Goal: Obtain resource: Download file/media

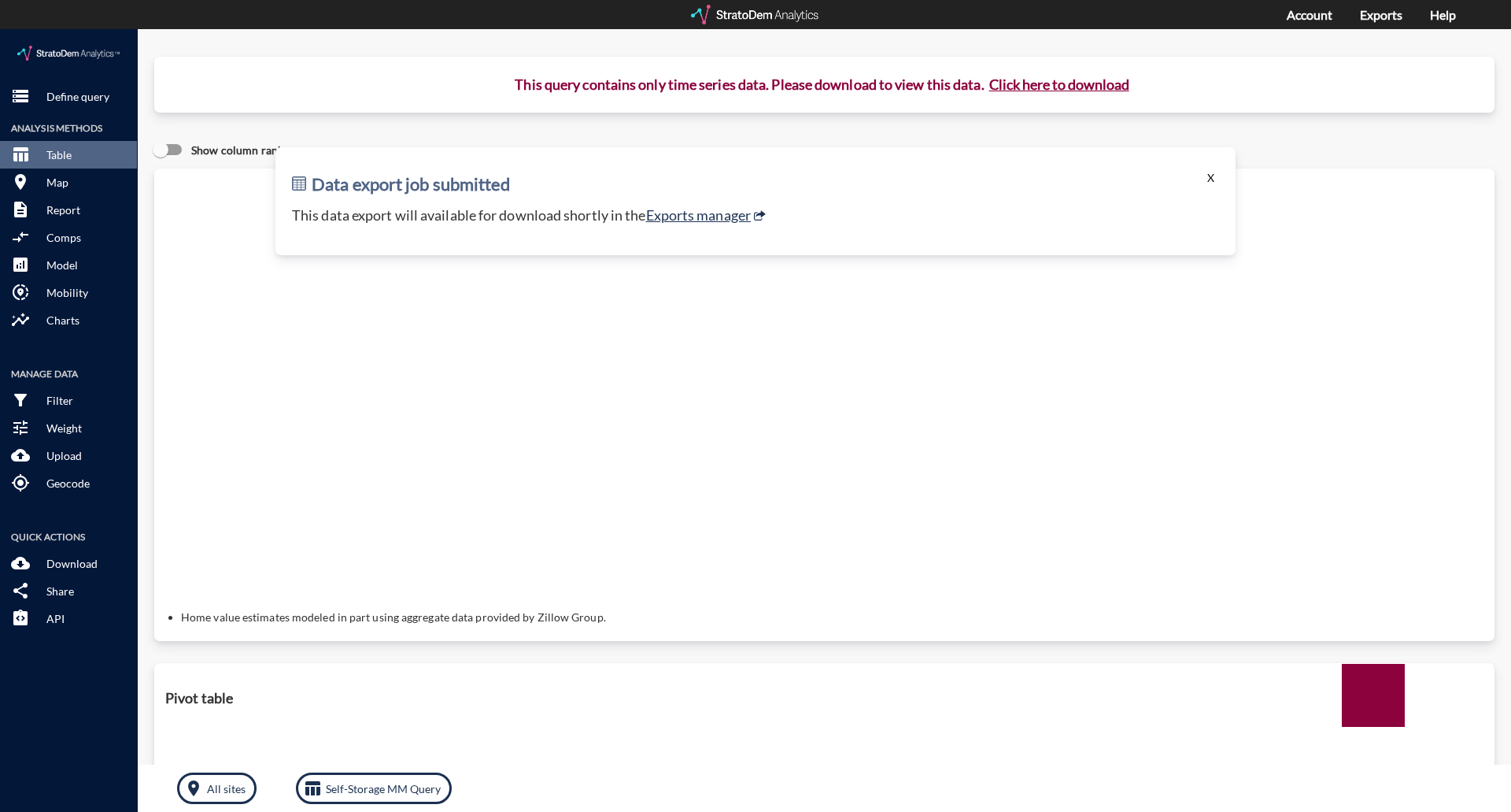
click button "X"
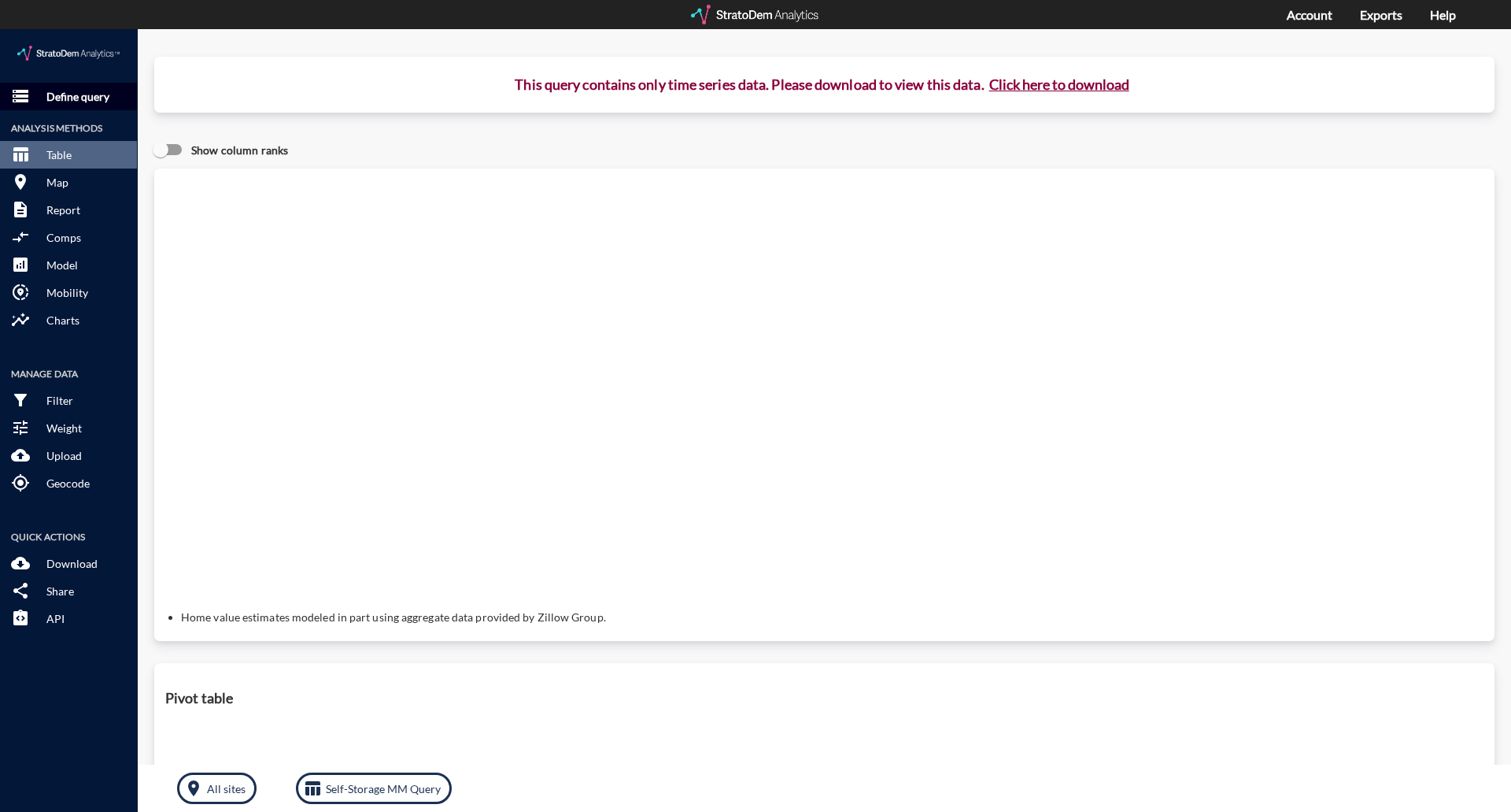
click button "storage Define query"
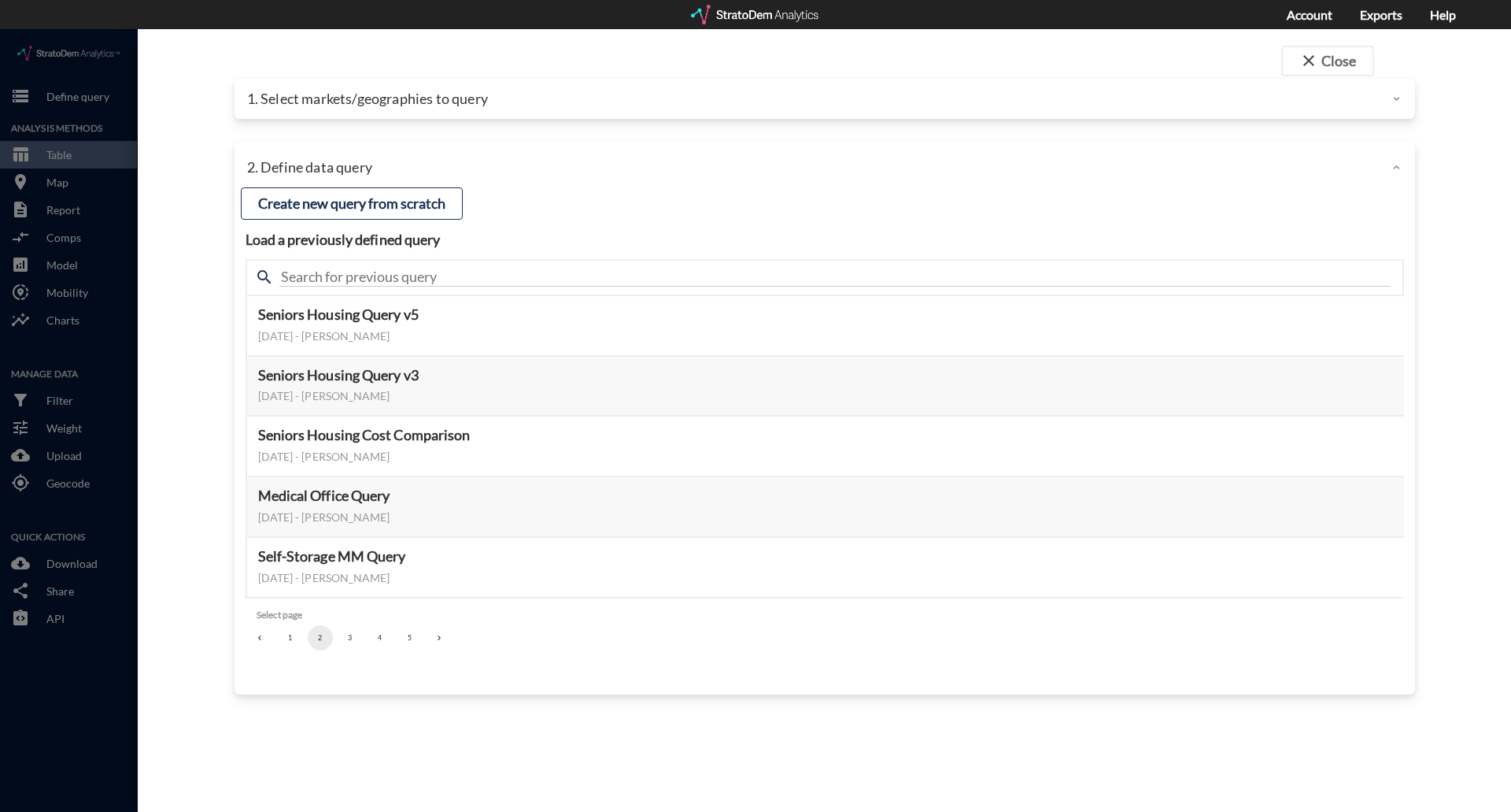
click p "1. Select markets/geographies to query"
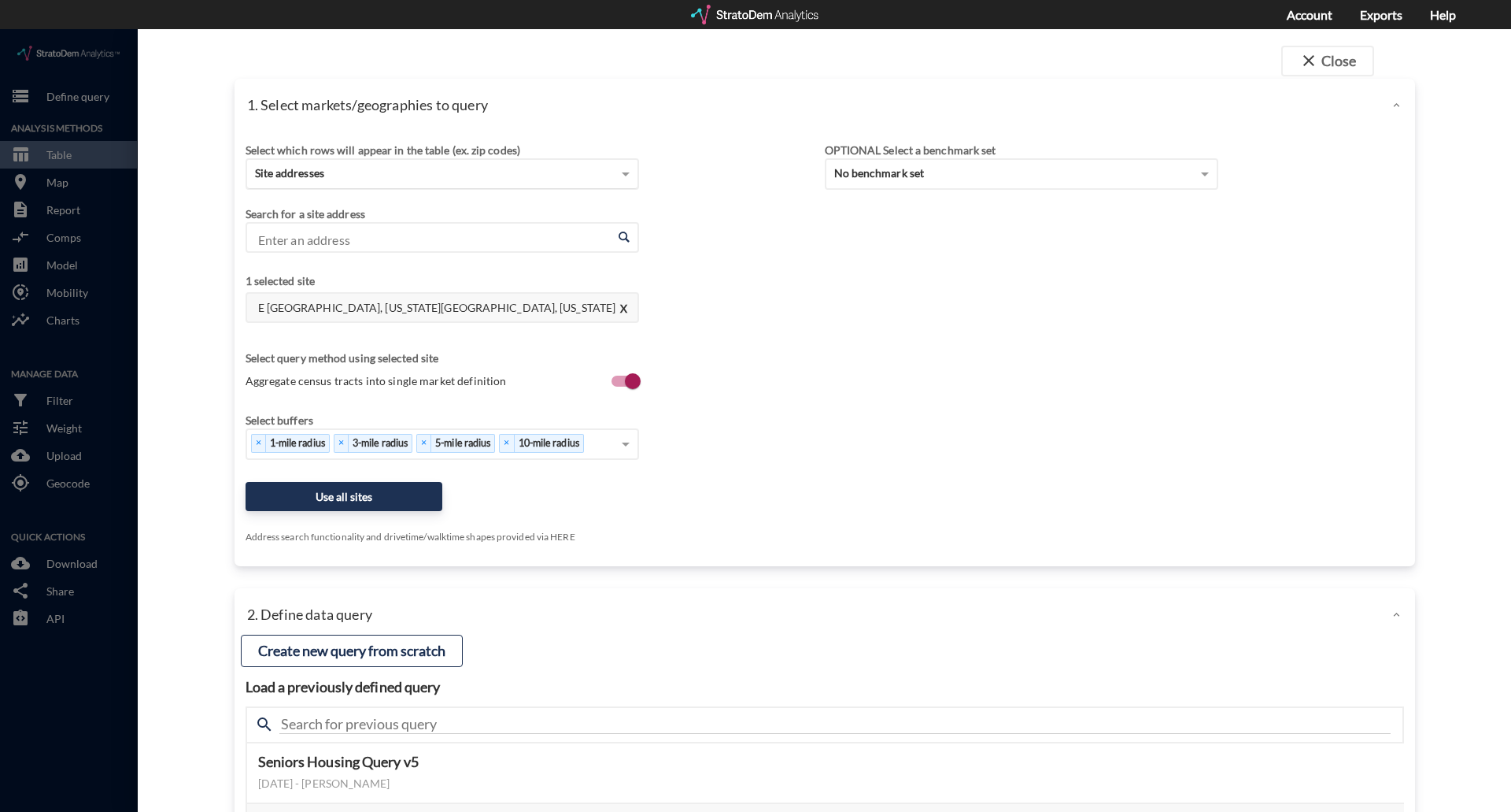
click div "Site addresses"
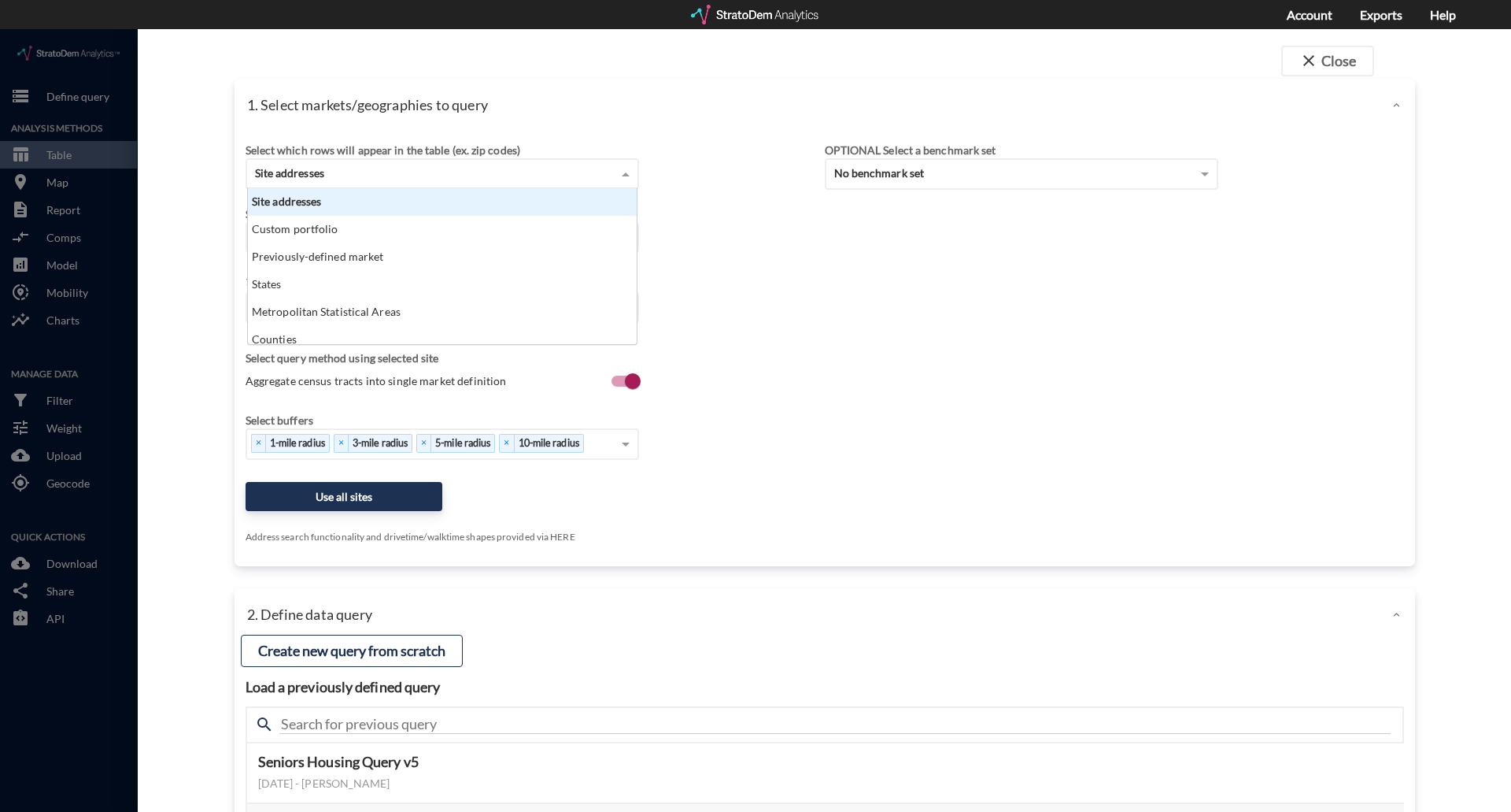
scroll to position [144, 379]
click div "Site addresses"
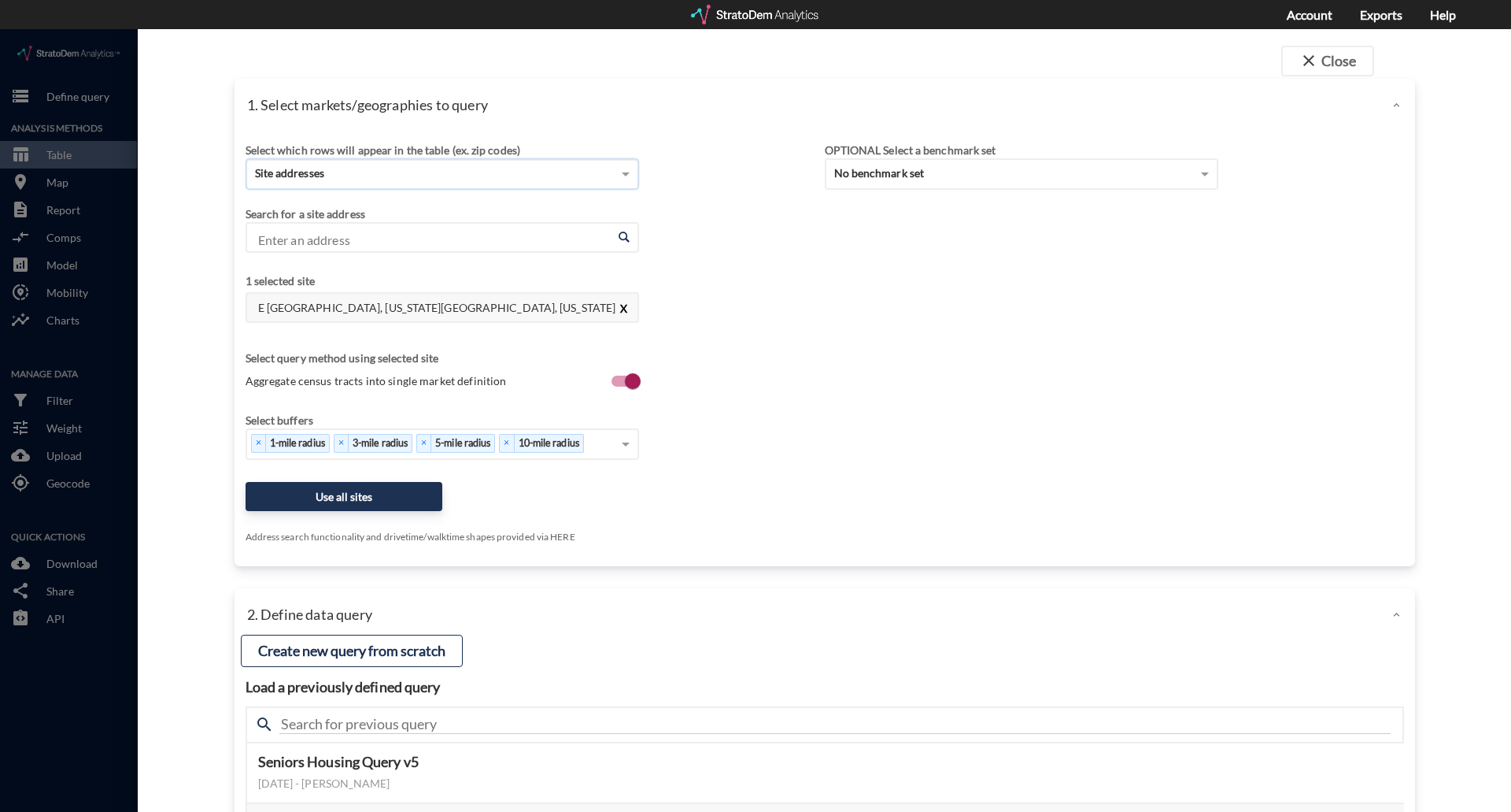
click button "X"
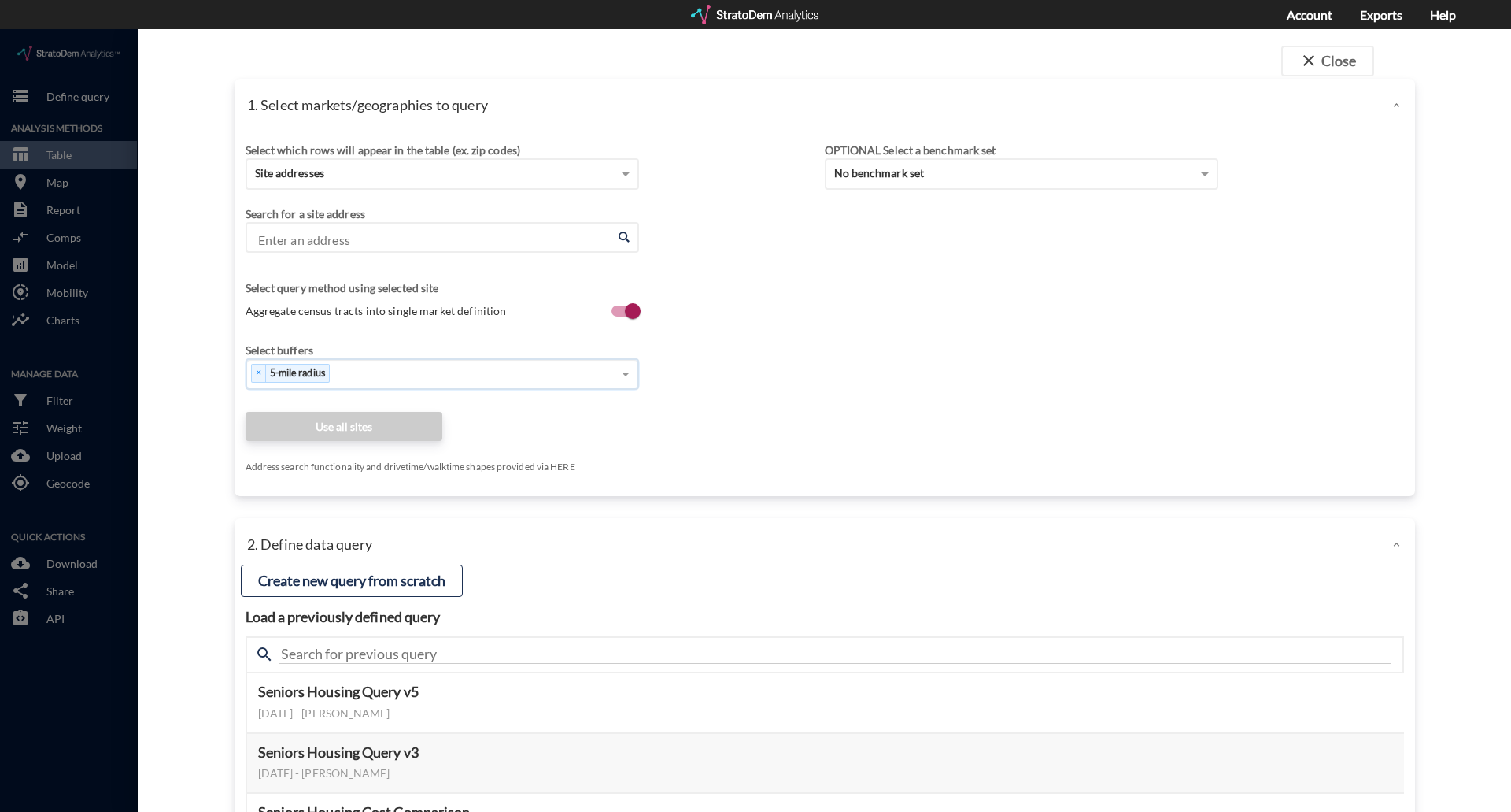
click input "Enter an address"
paste input "[STREET_ADDRESS][PERSON_NAME]"
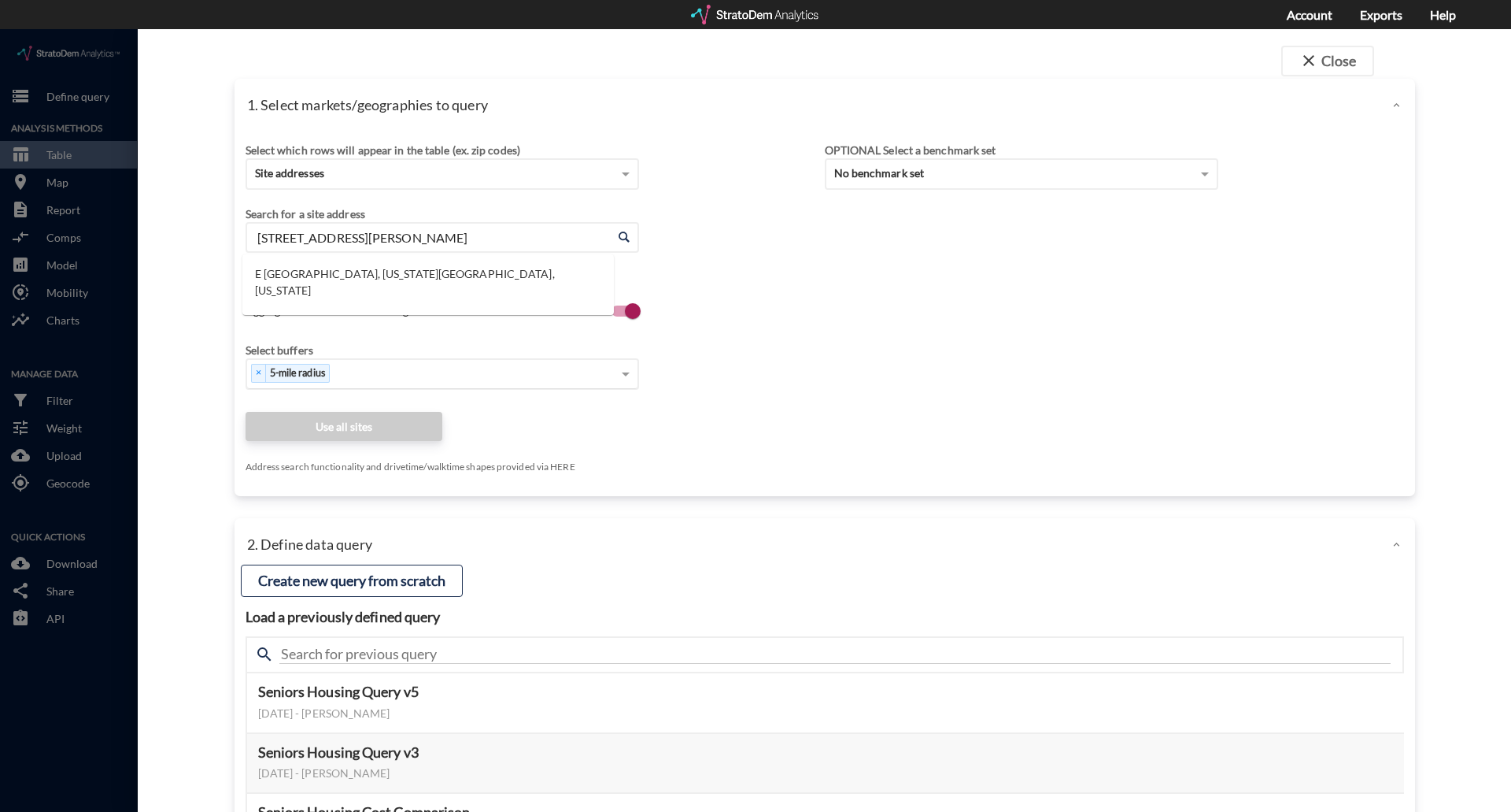
scroll to position [0, 14]
click li "[STREET_ADDRESS][PERSON_NAME][US_STATE]"
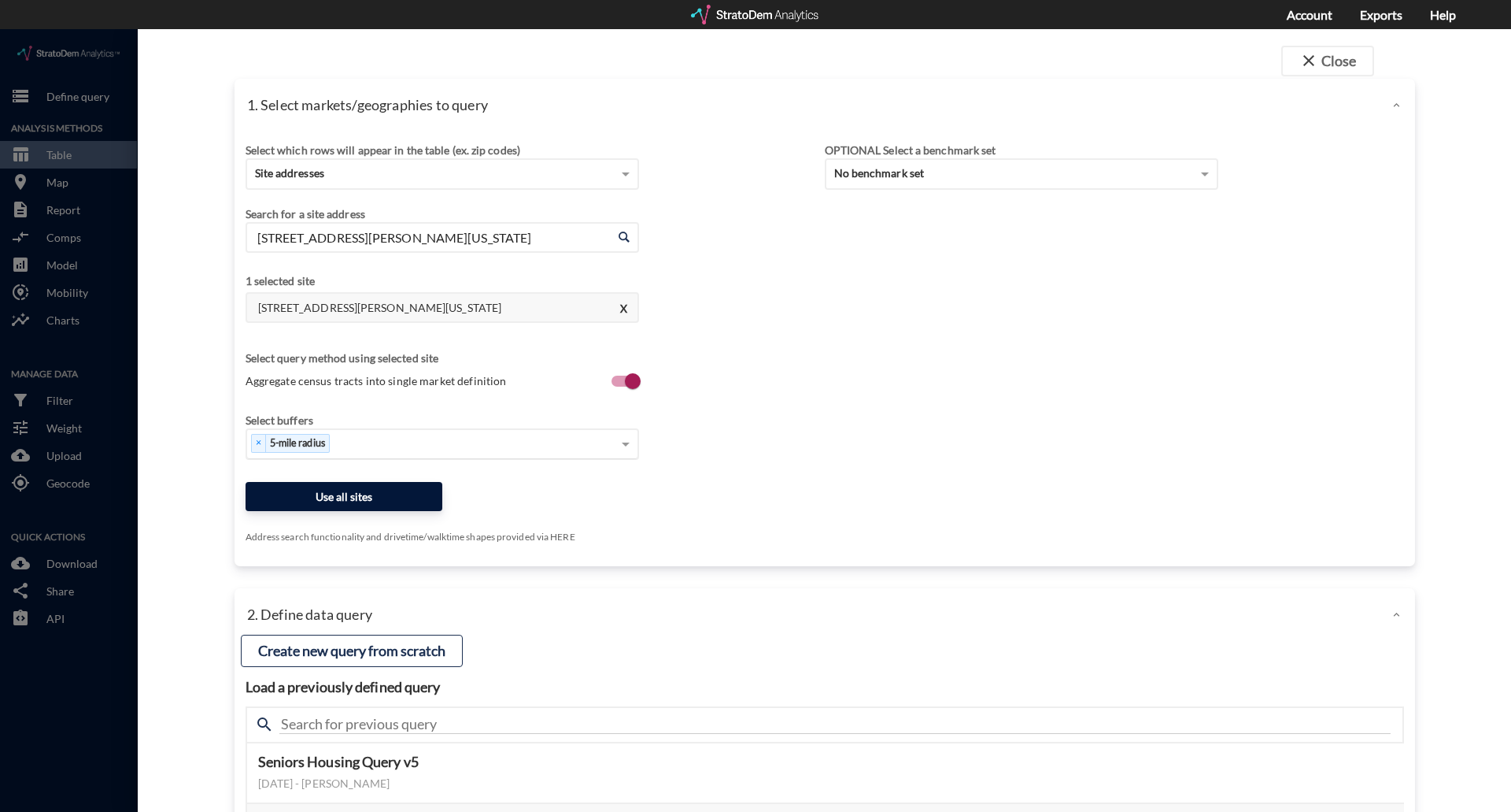
type input "[STREET_ADDRESS][PERSON_NAME][US_STATE]"
click button "Use all sites"
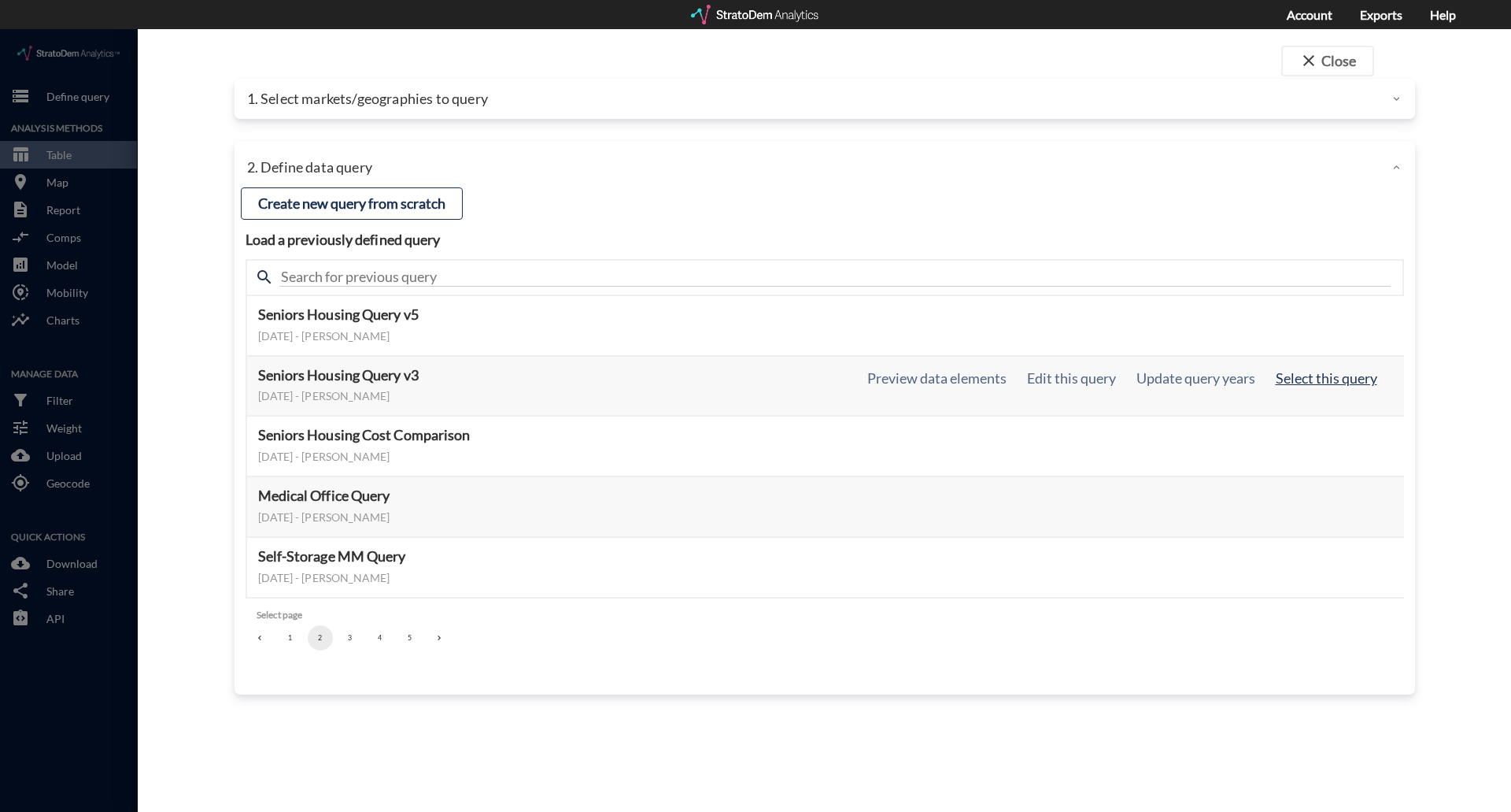
click button "Select this query"
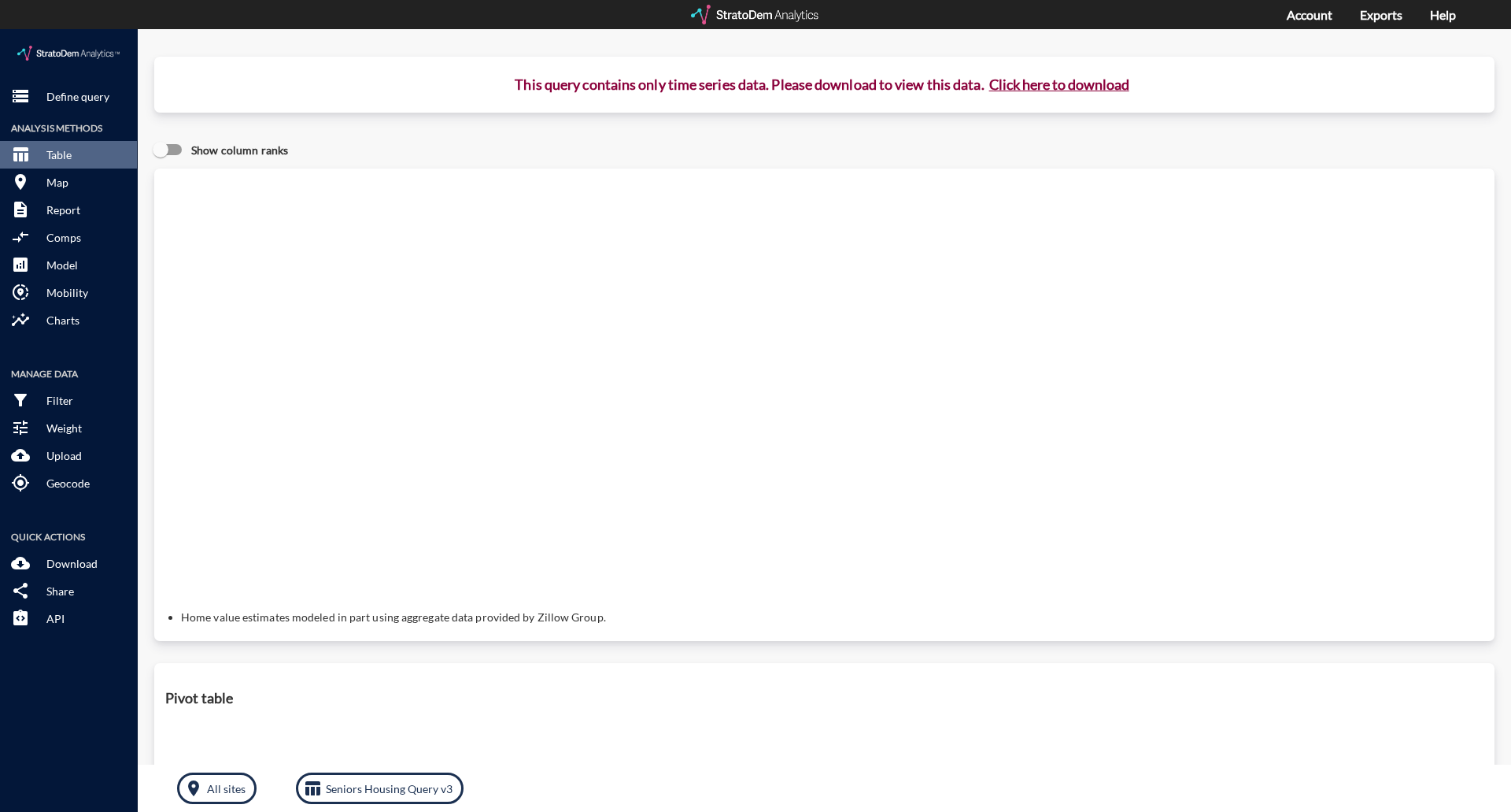
click button "Click here to download"
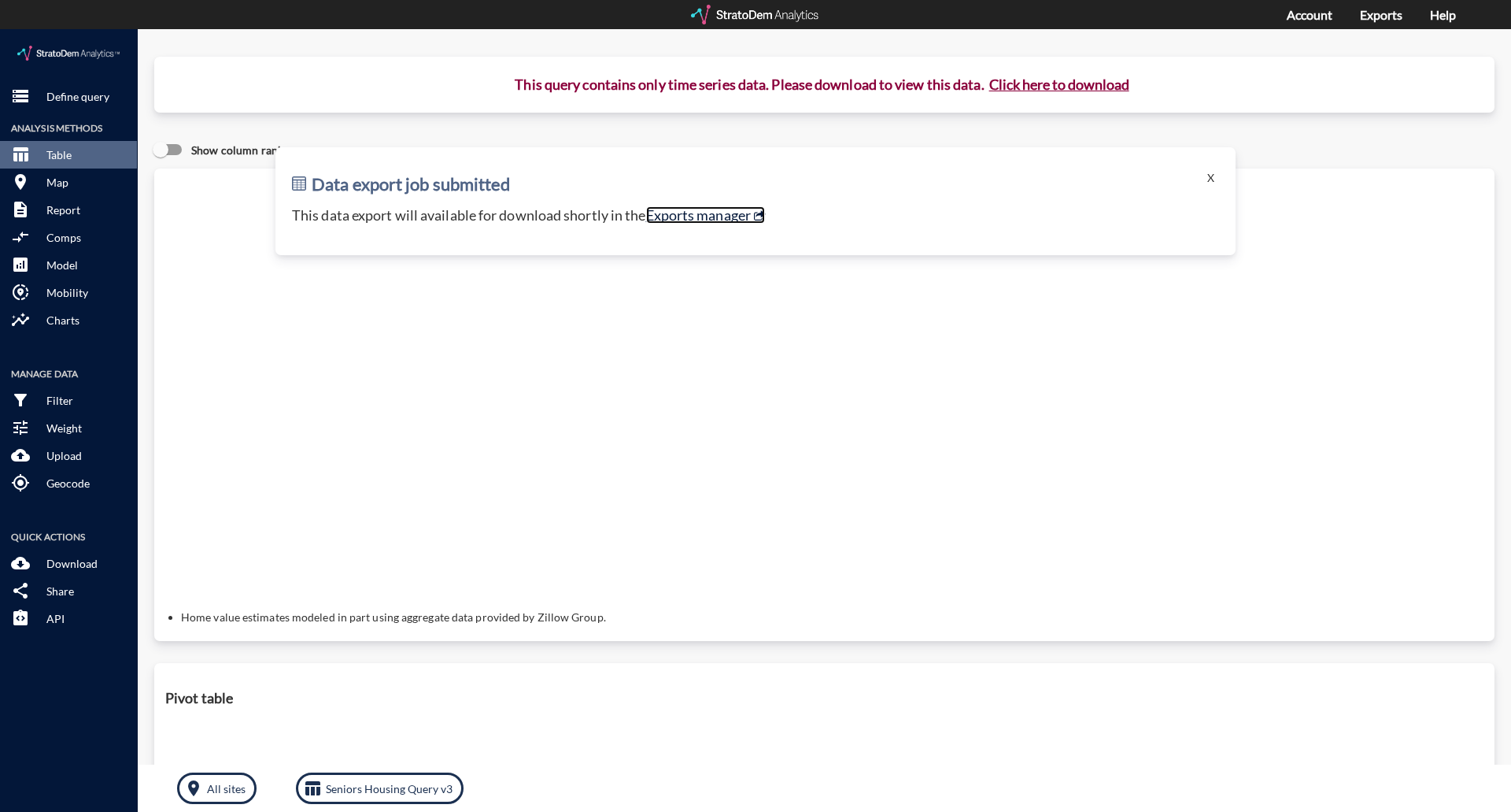
click link "Exports manager"
click button "X"
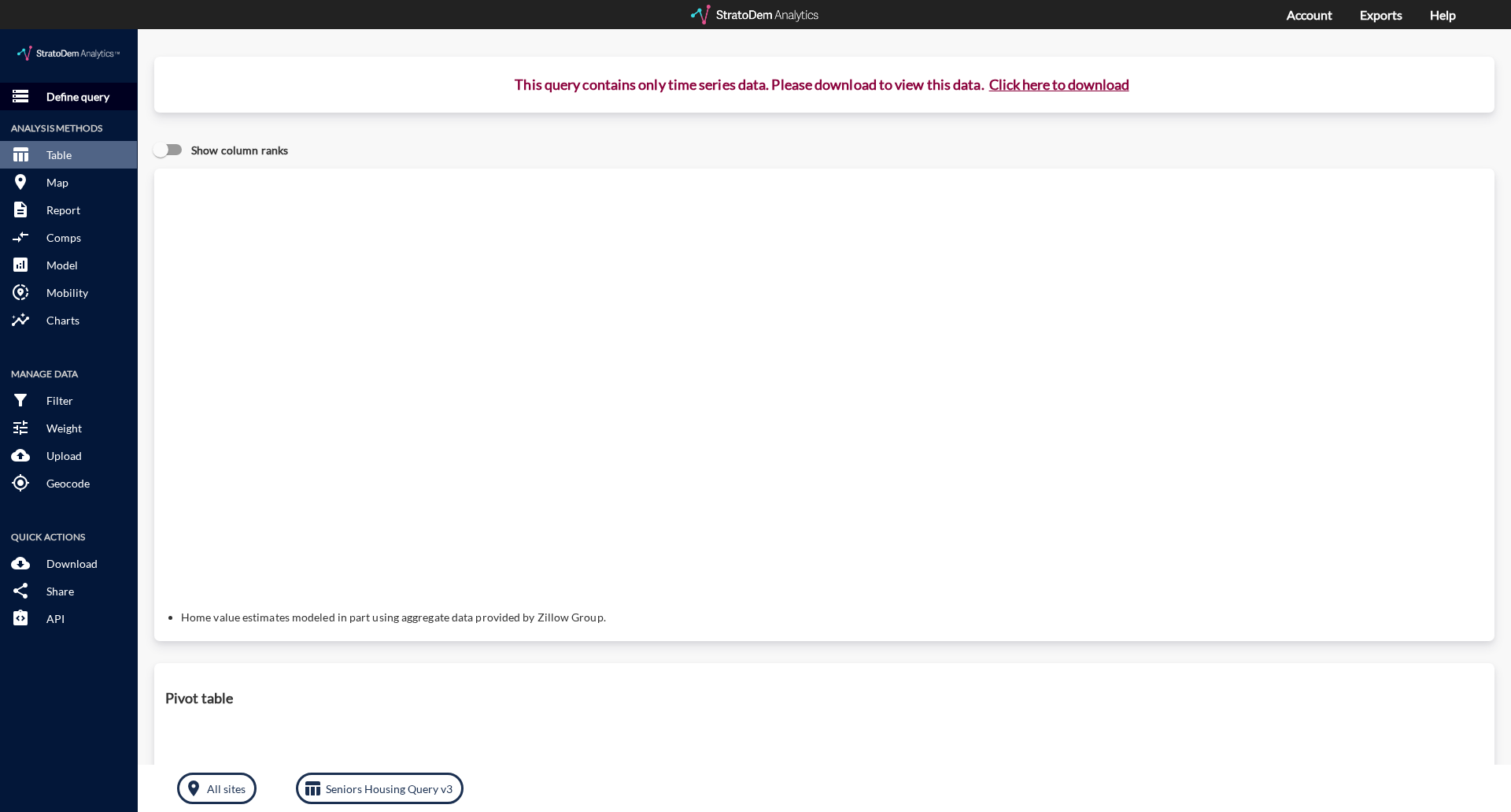
click p "Define query"
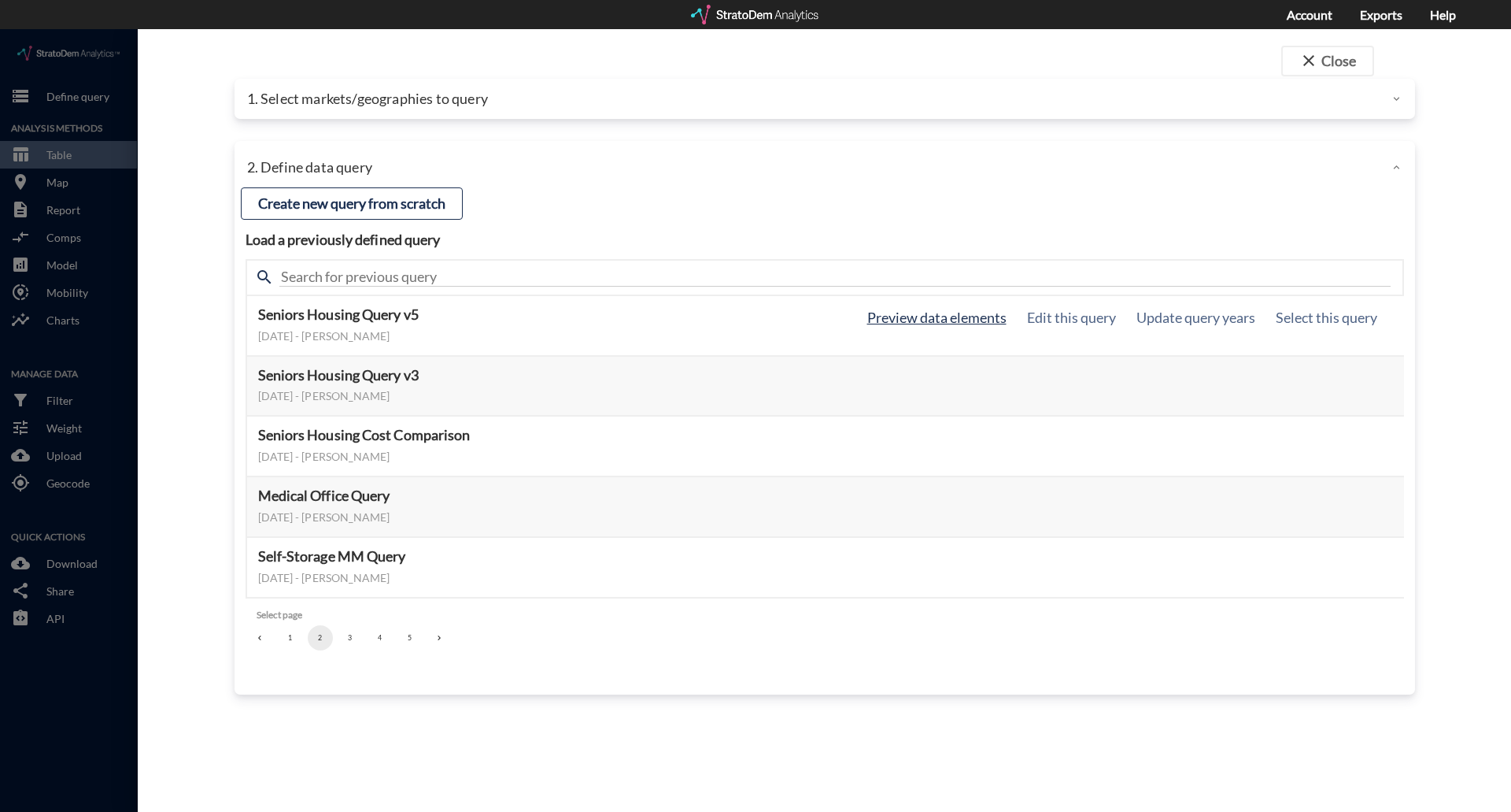
click button "Preview data elements"
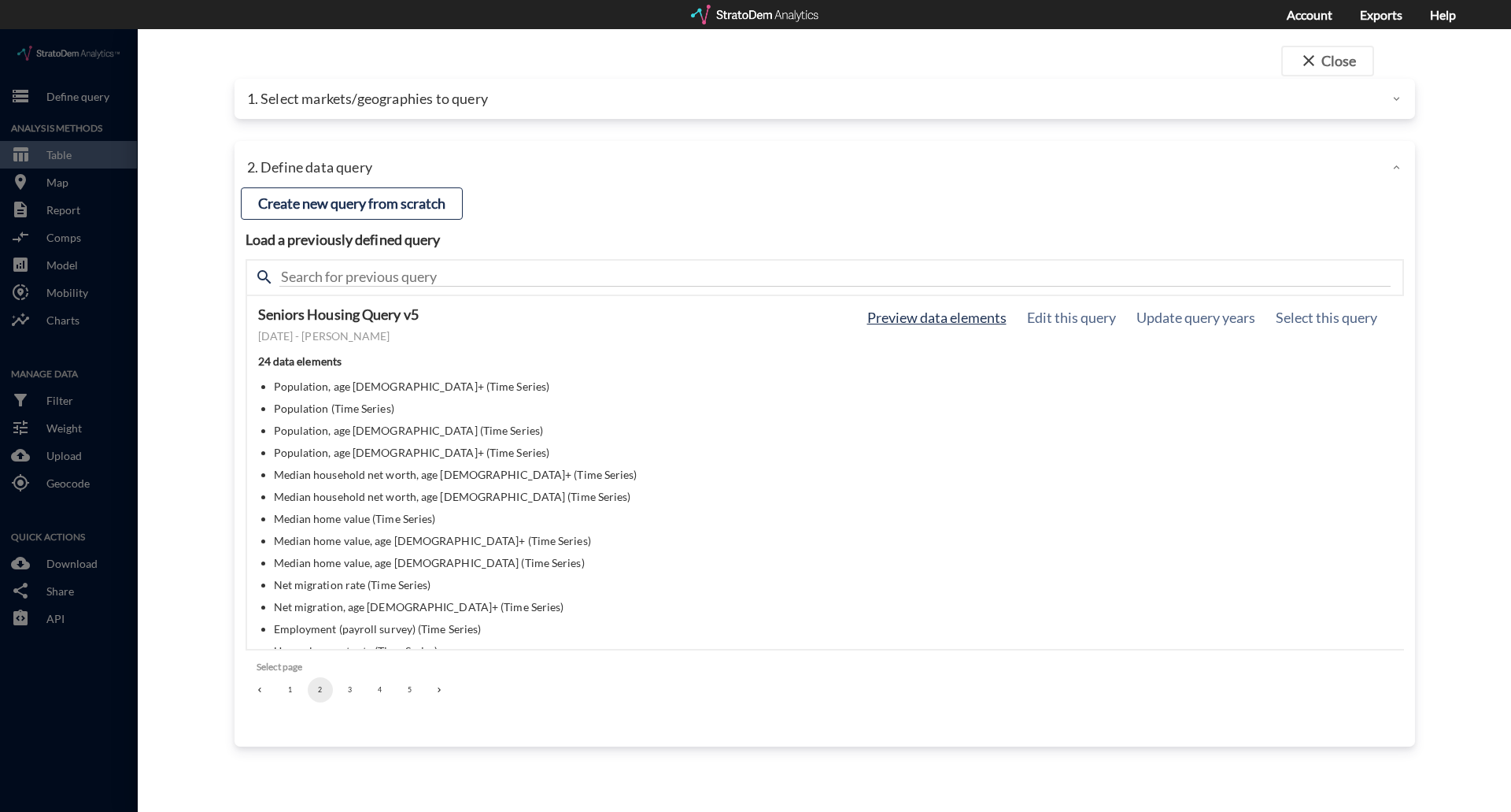
click button "Preview data elements"
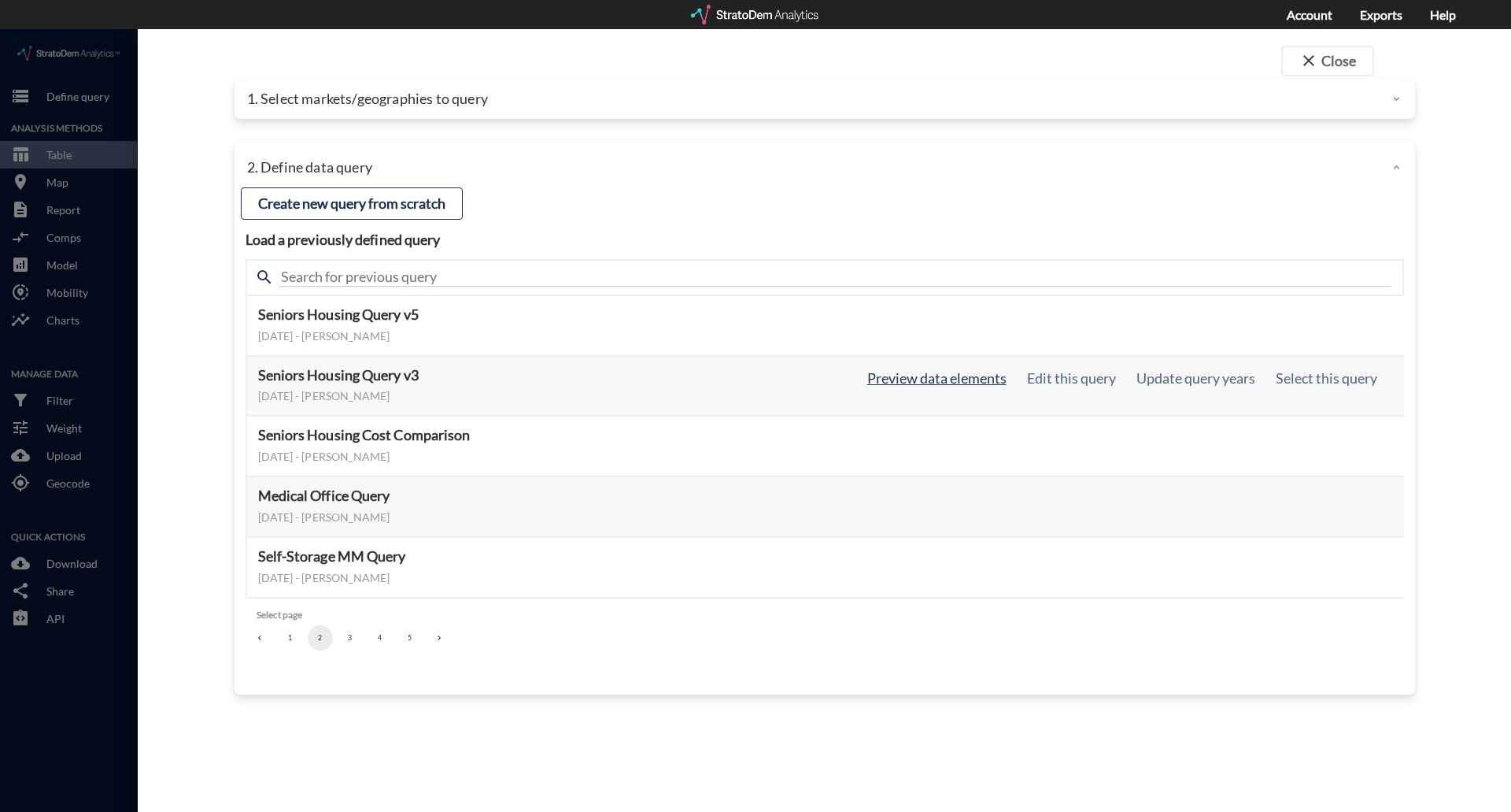
click button "Preview data elements"
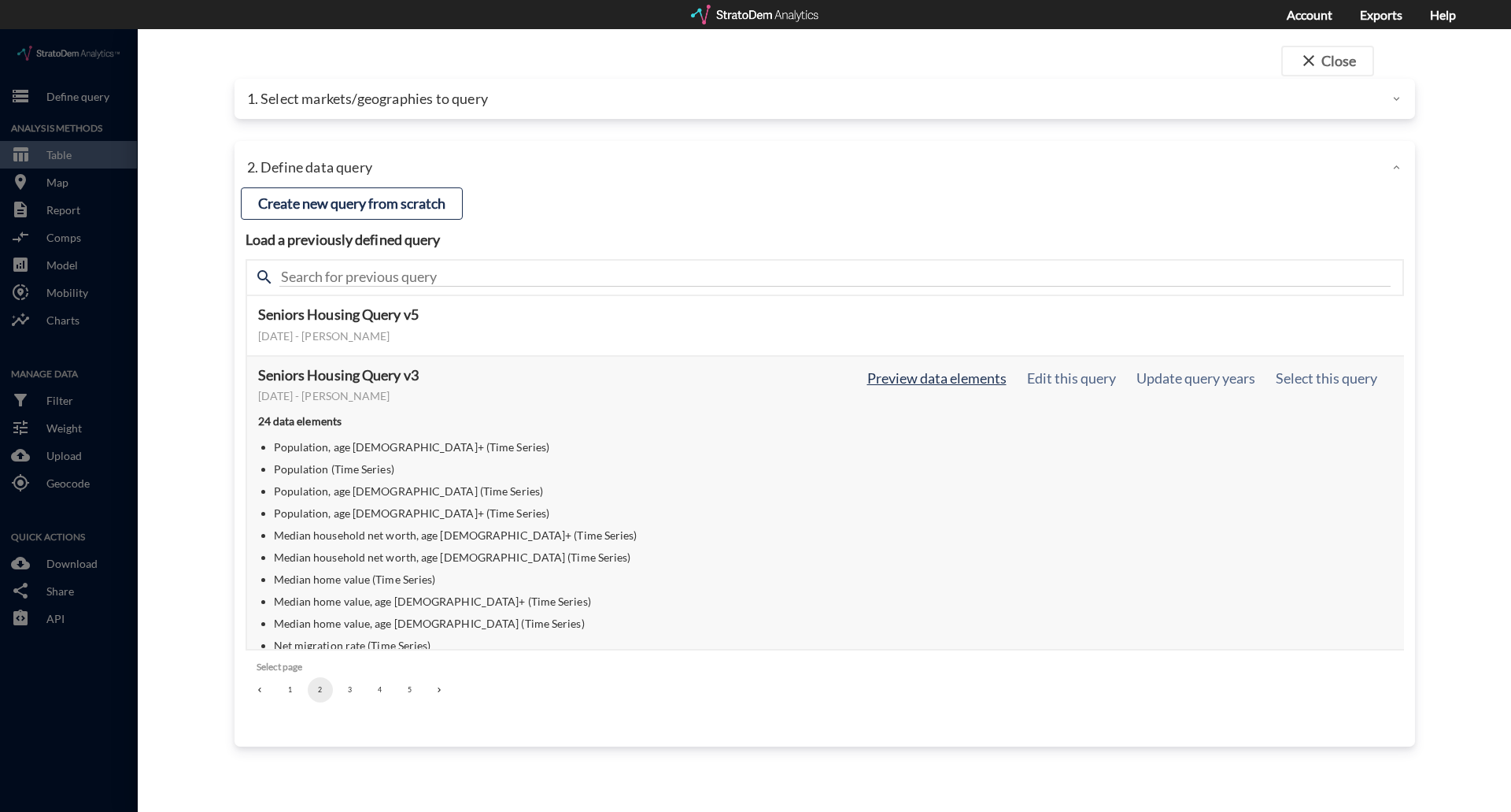
click button "Preview data elements"
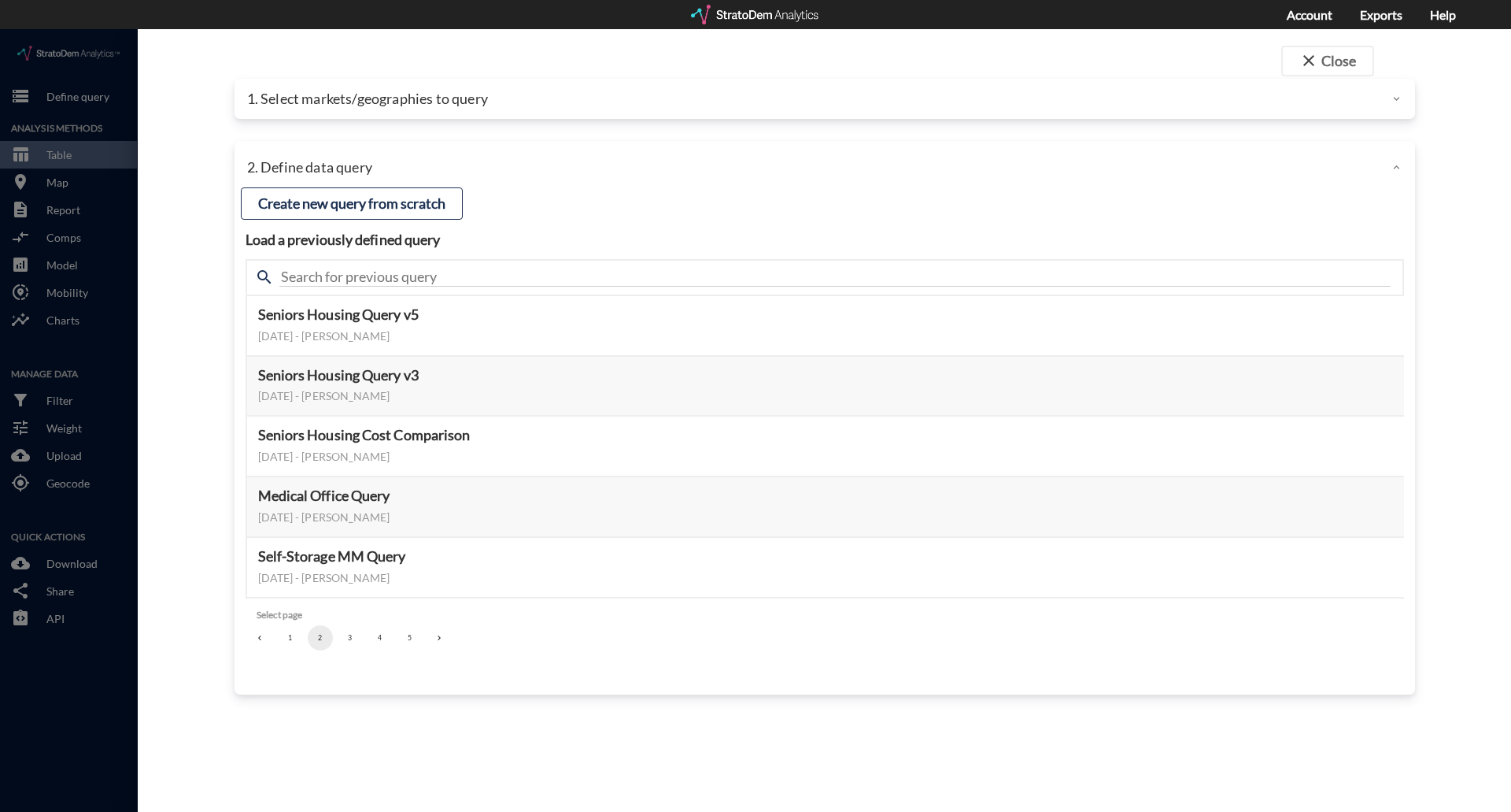
click button "3"
click button "Preview data elements"
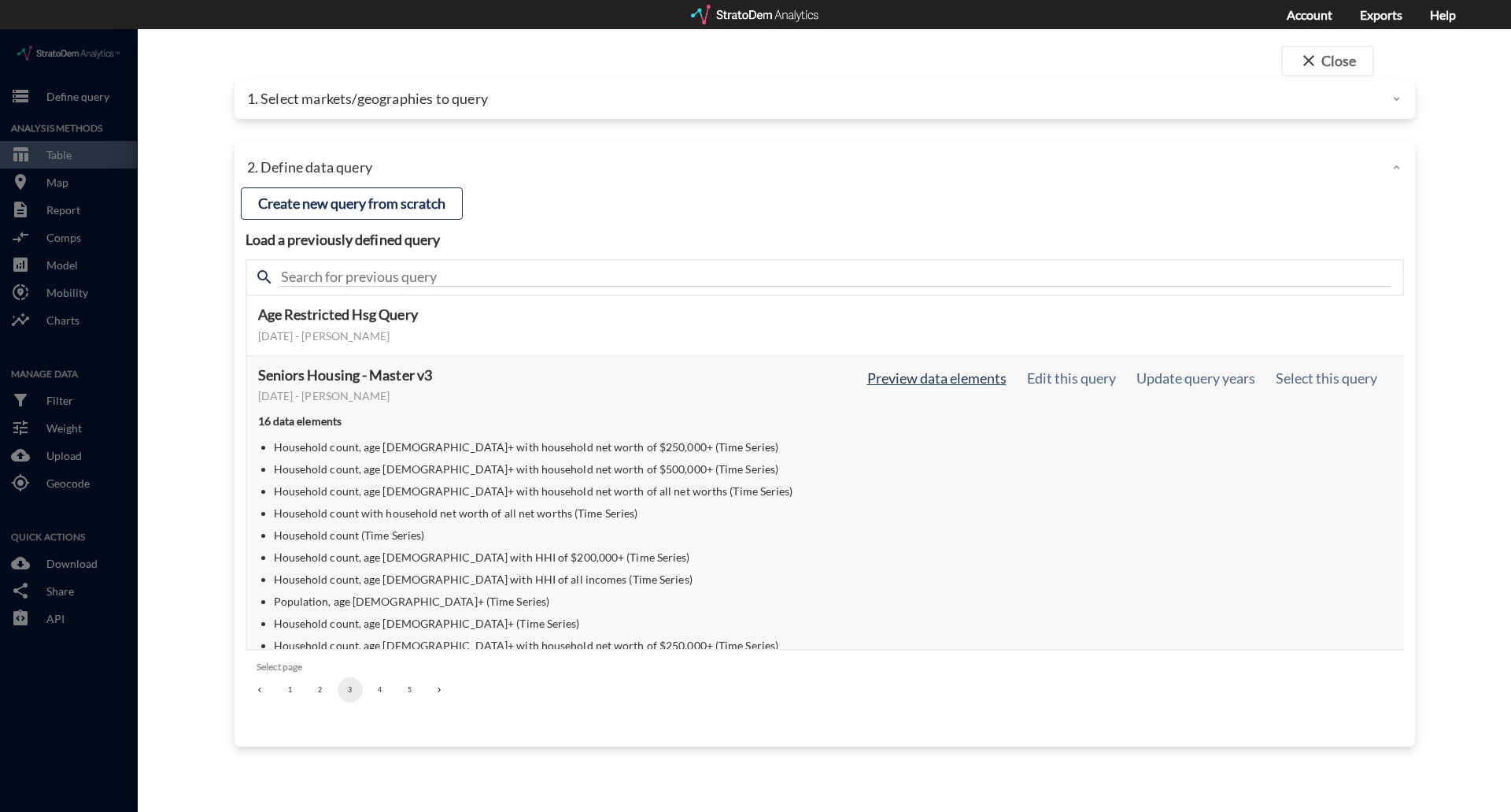
click button "Preview data elements"
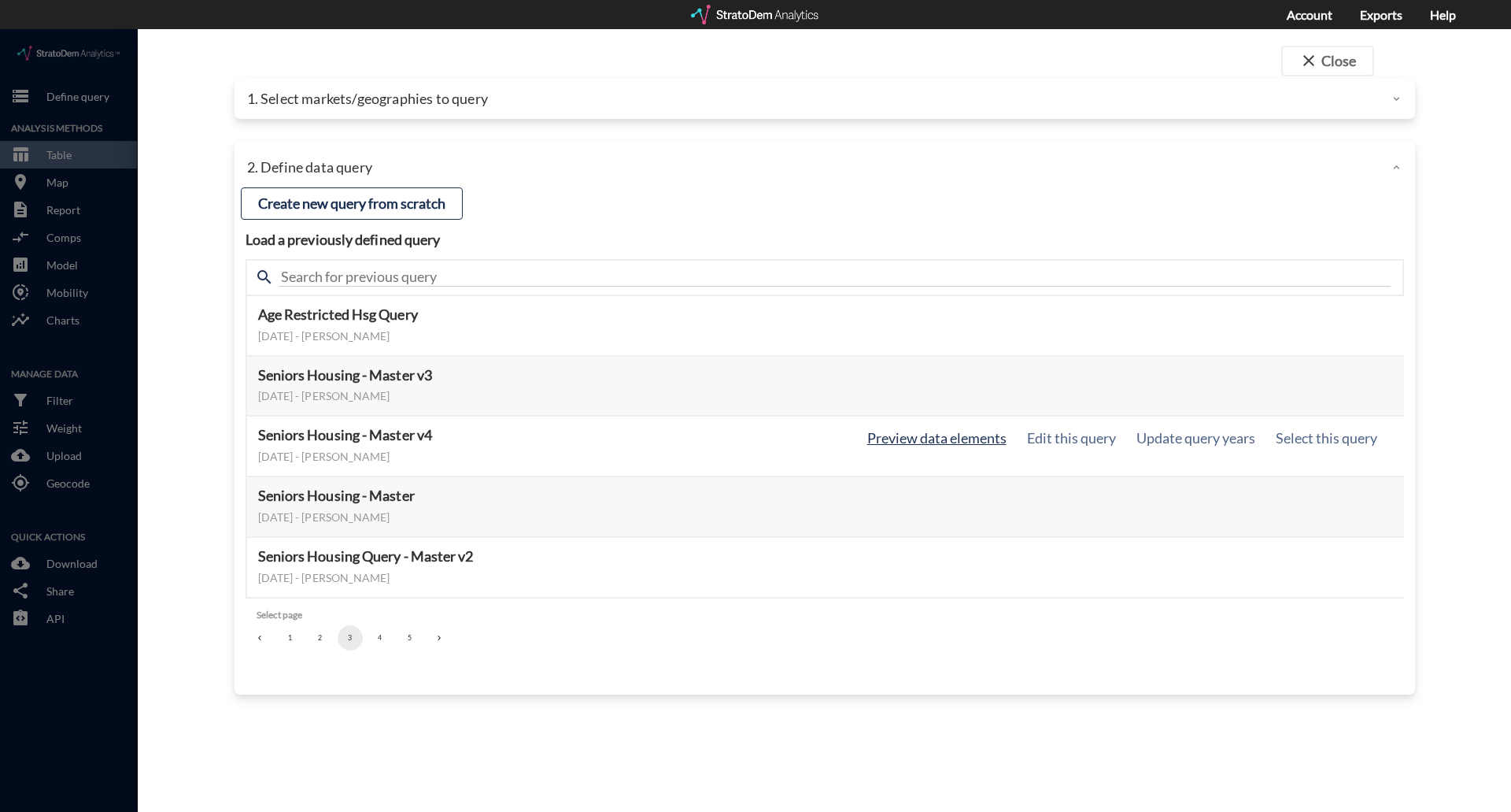
click button "Preview data elements"
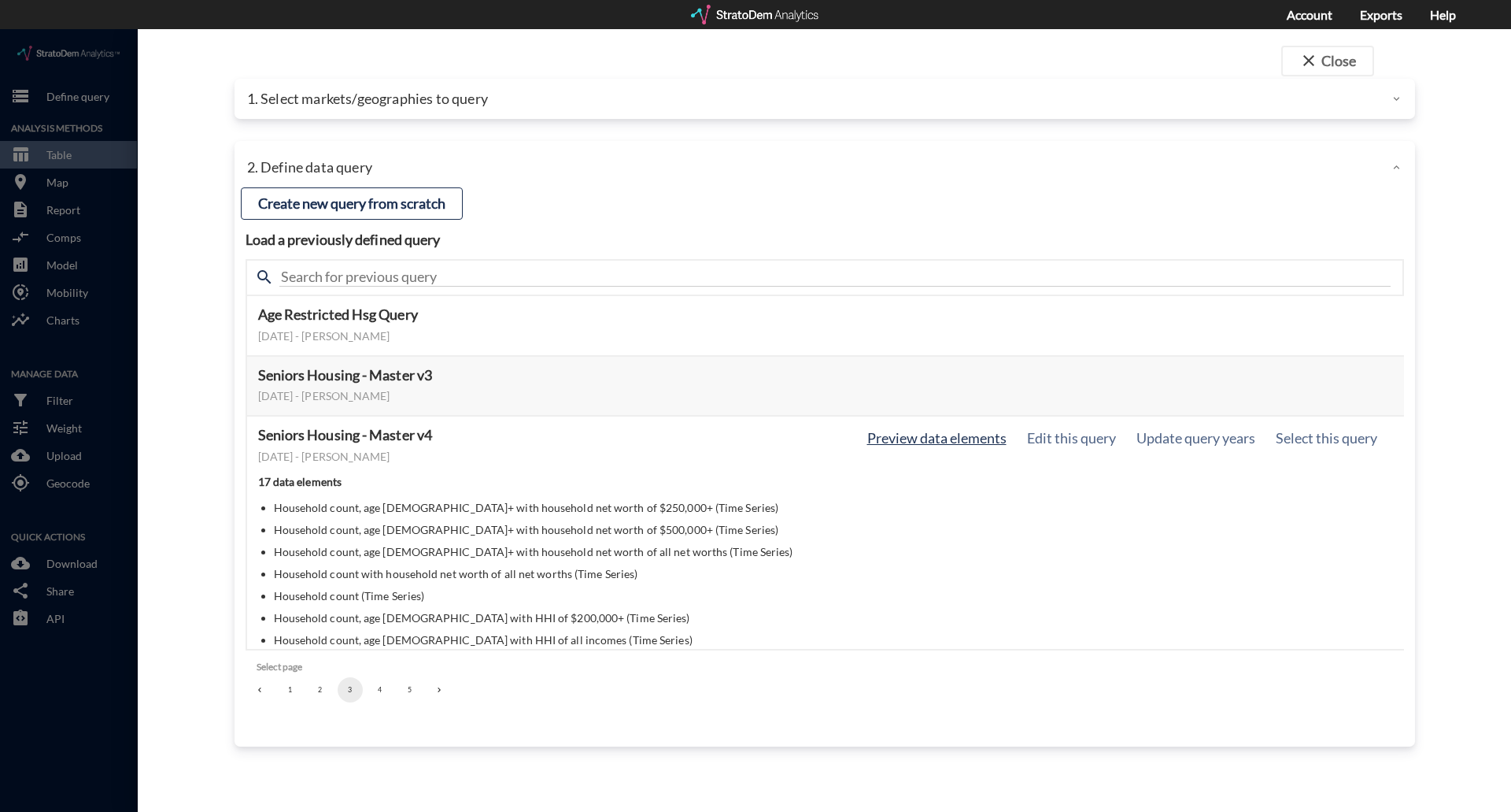
click button "Preview data elements"
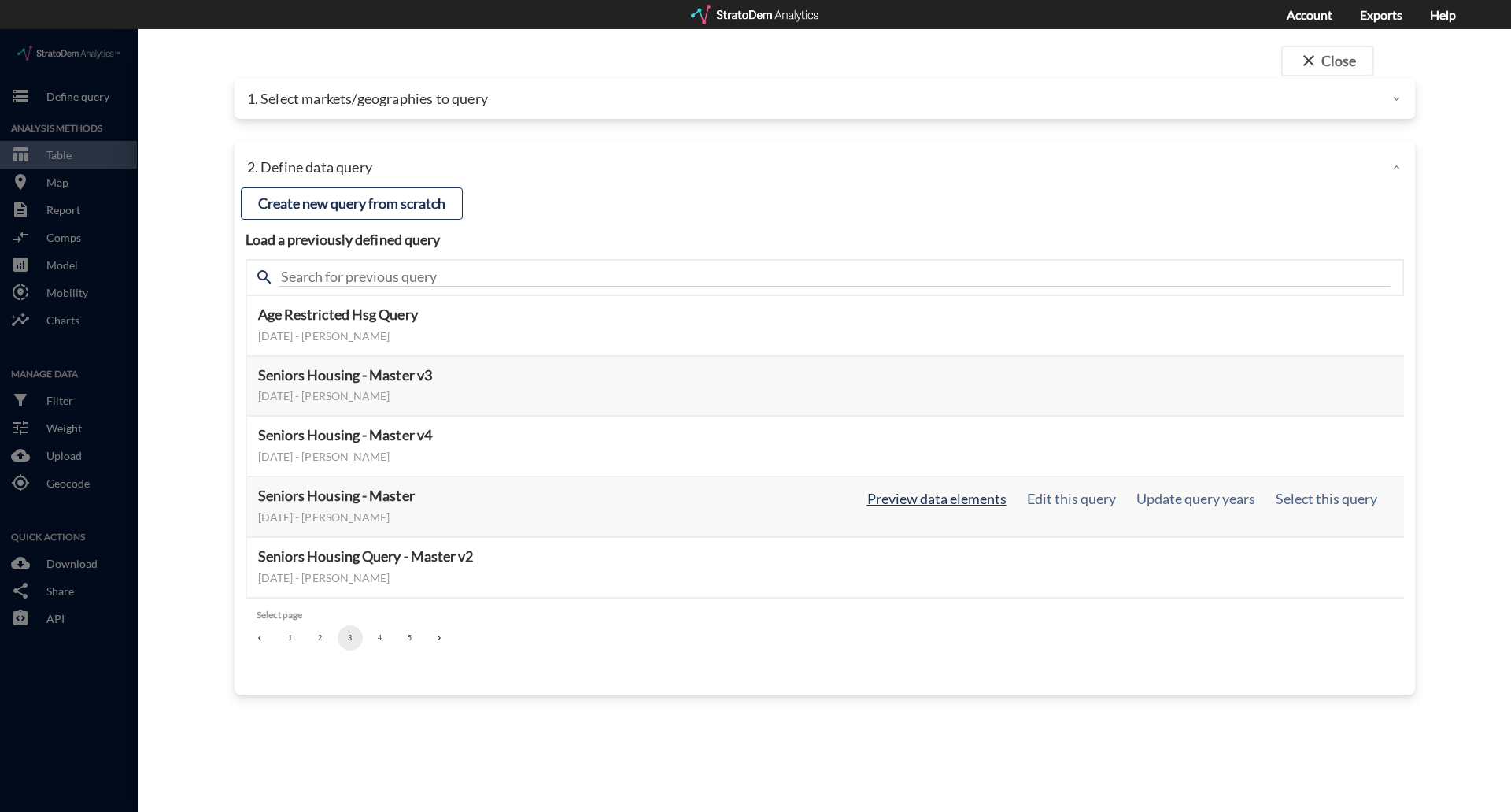
click button "Preview data elements"
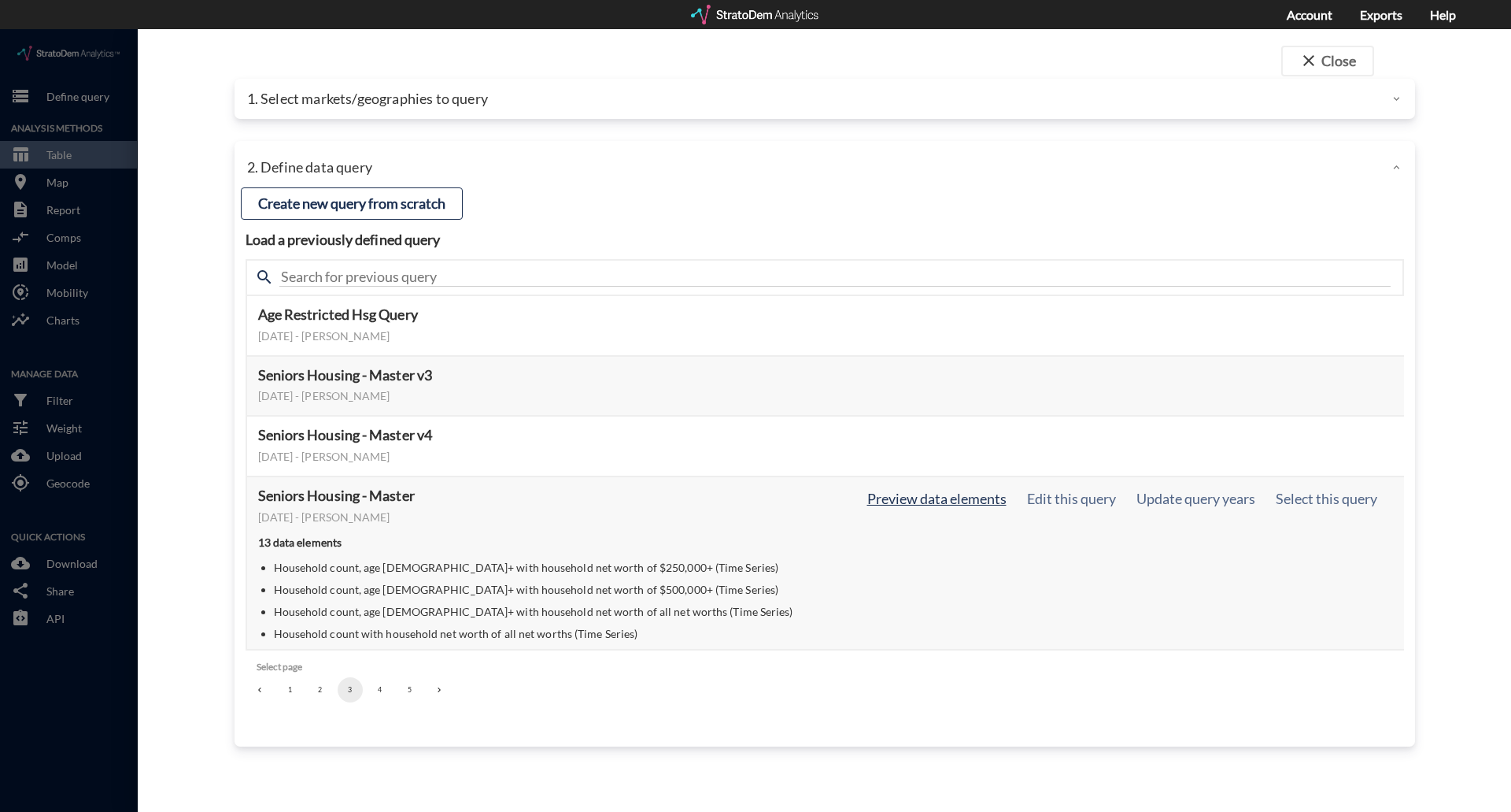
click button "Preview data elements"
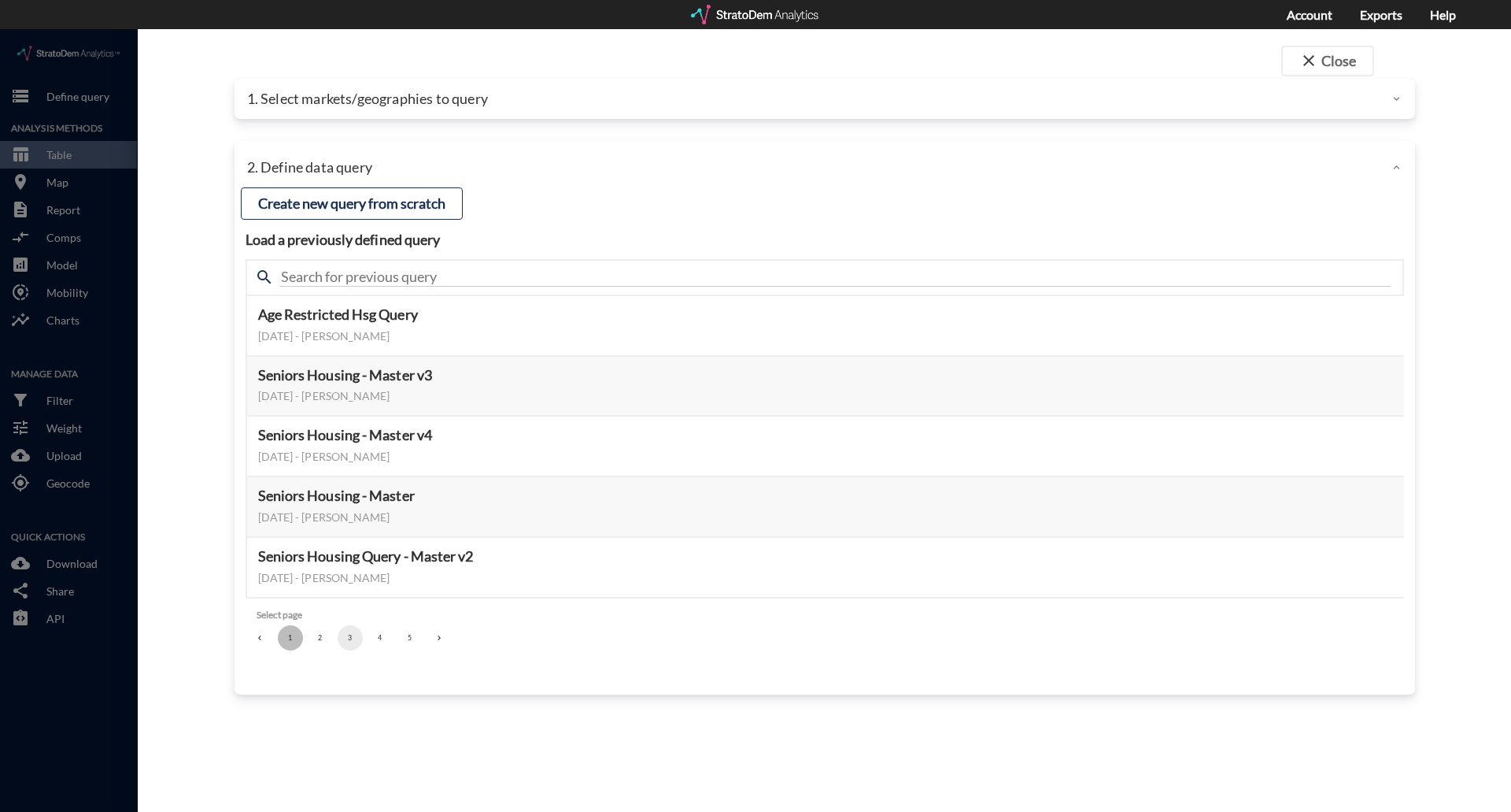
click button "1"
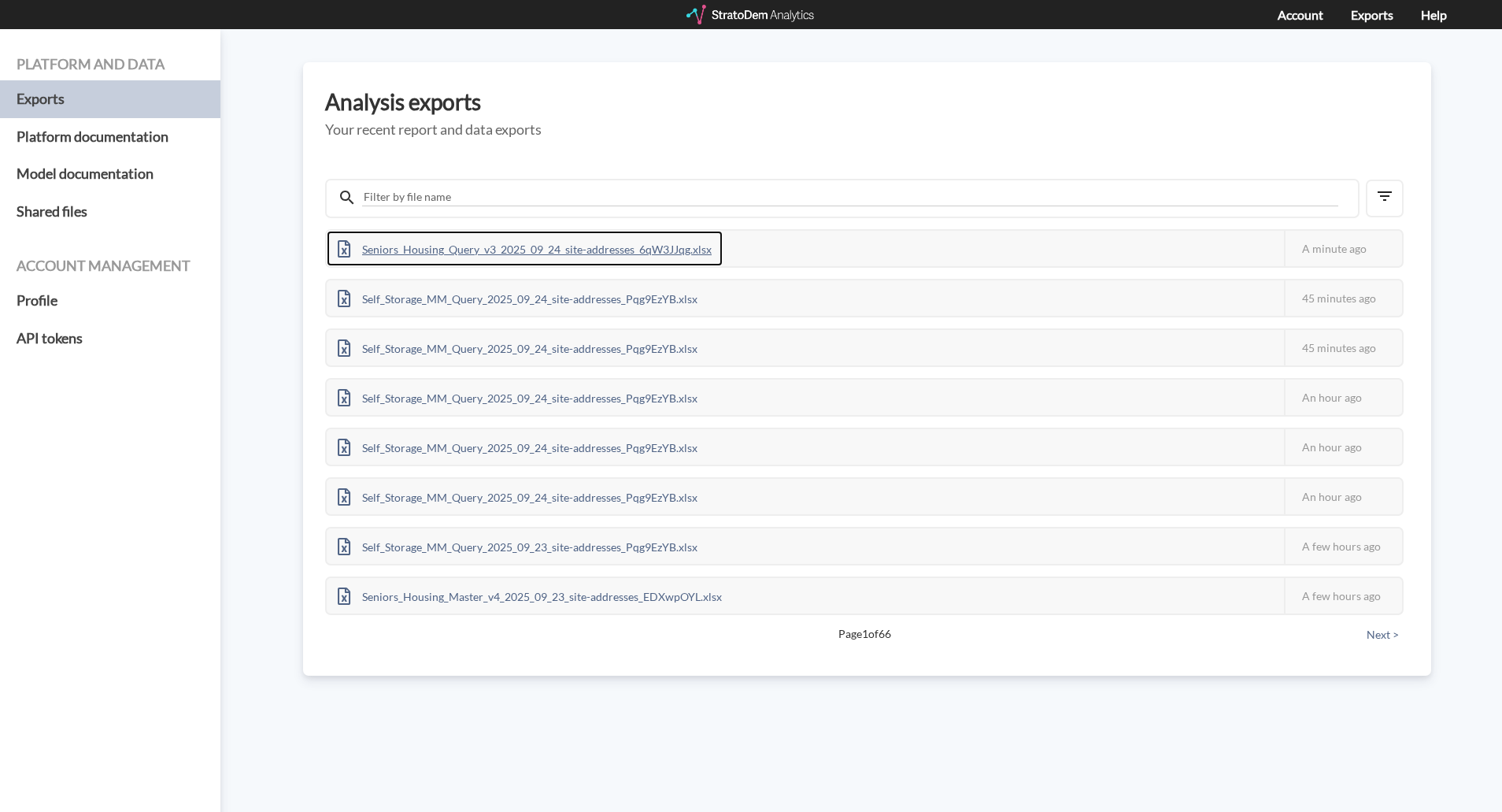
click at [594, 239] on div "Seniors_Housing_Query_v3_2025_09_24_site-addresses_6qW3JJqg.xlsx" at bounding box center [525, 248] width 396 height 35
